Goal: Find contact information: Find contact information

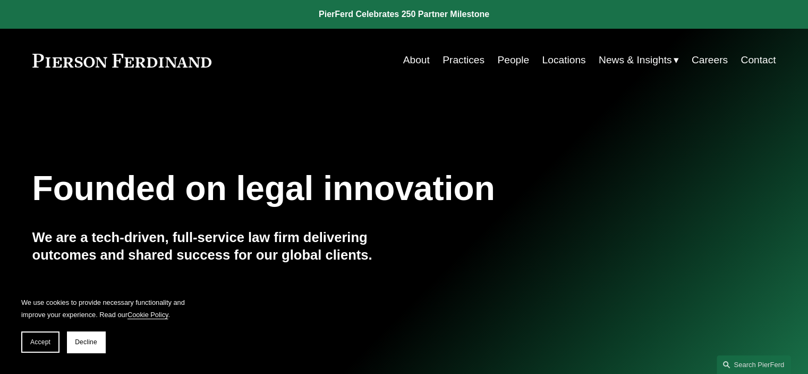
click at [758, 59] on link "Contact" at bounding box center [758, 60] width 35 height 20
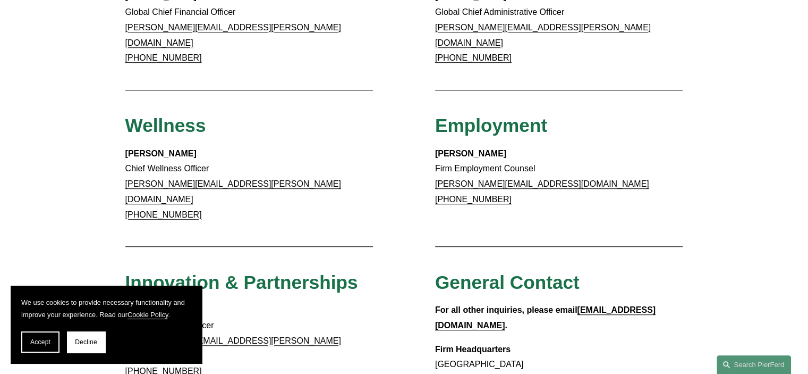
scroll to position [691, 0]
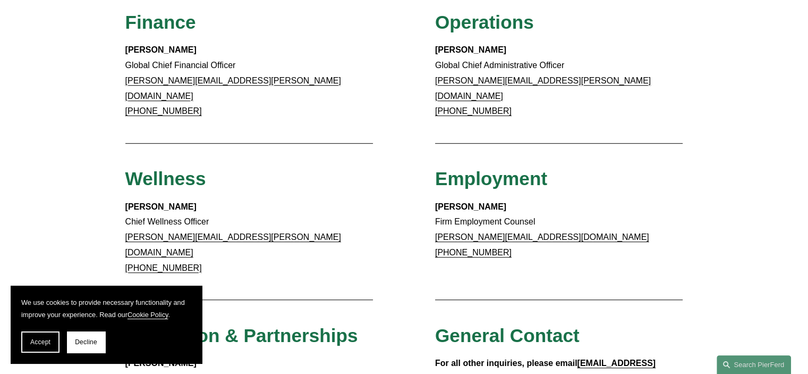
drag, startPoint x: 189, startPoint y: 83, endPoint x: 134, endPoint y: 86, distance: 55.3
click at [134, 86] on p "[PERSON_NAME] Global Chief Financial Officer [PERSON_NAME][EMAIL_ADDRESS][PERSO…" at bounding box center [249, 81] width 248 height 77
copy link ".312.583.2723"
